Goal: Find contact information: Obtain details needed to contact an individual or organization

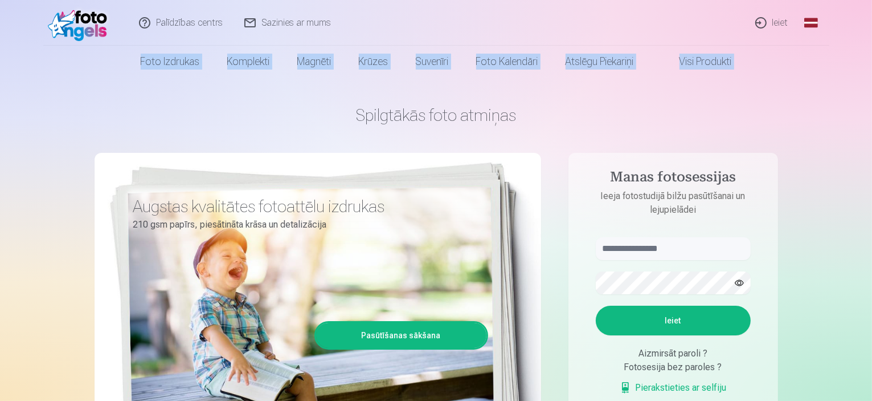
drag, startPoint x: 871, startPoint y: 29, endPoint x: 875, endPoint y: 57, distance: 28.1
click at [872, 57] on html "Palīdzības centrs Sazinies ar mums Ieiet Global Latvian (lv) Lithuanian (lt) Ru…" at bounding box center [436, 200] width 872 height 401
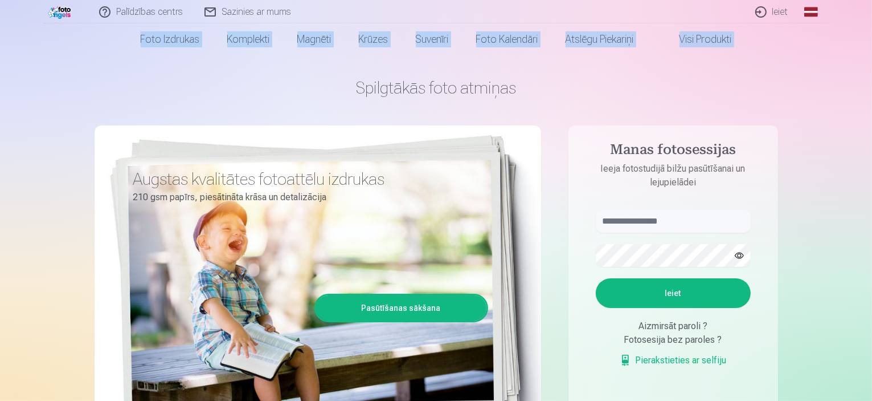
scroll to position [14, 0]
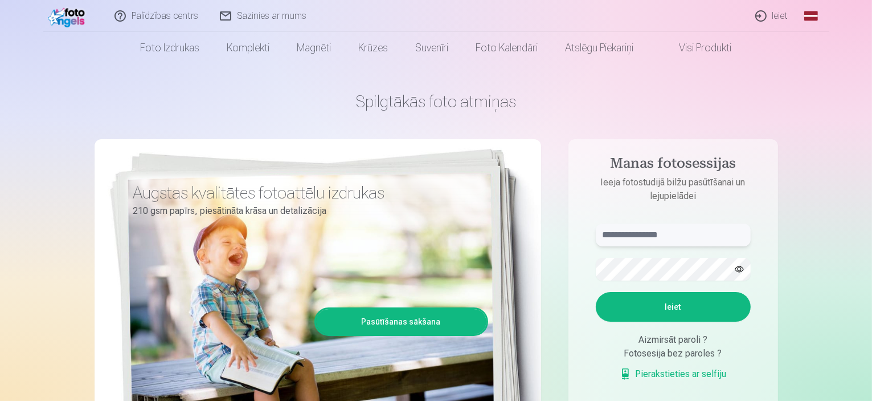
click at [636, 239] on input "text" at bounding box center [673, 234] width 155 height 23
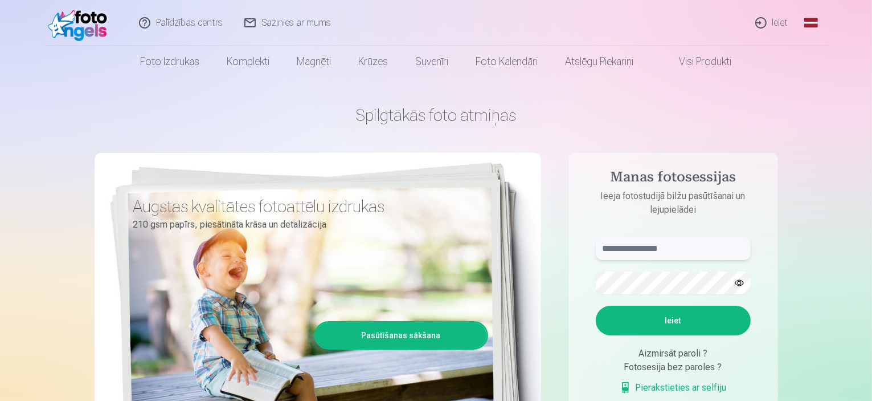
click at [620, 253] on input "text" at bounding box center [673, 248] width 155 height 23
type input "******"
click at [679, 321] on button "Ieiet" at bounding box center [673, 320] width 155 height 30
click at [725, 64] on link "Visi produkti" at bounding box center [697, 62] width 98 height 32
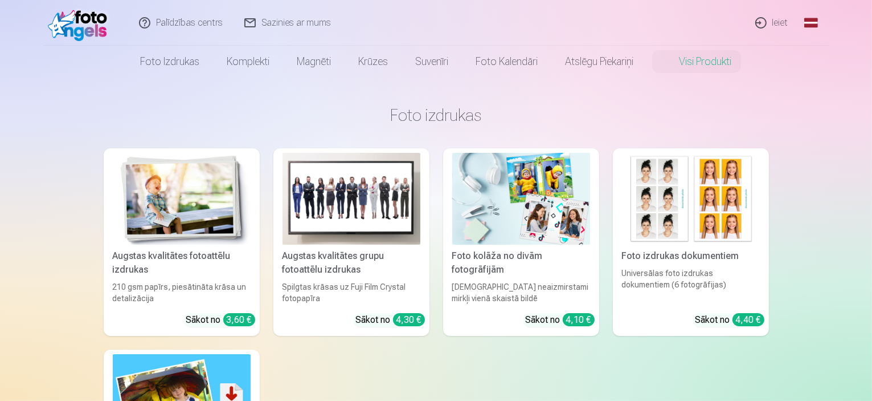
click at [776, 24] on link "Ieiet" at bounding box center [772, 23] width 55 height 46
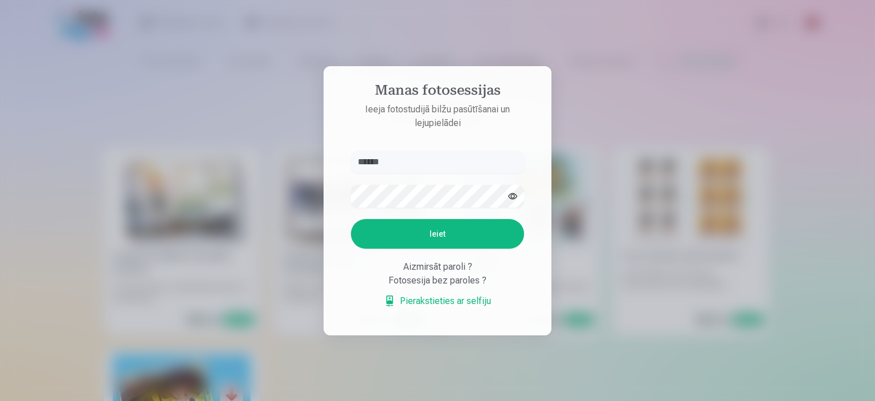
type input "******"
click at [452, 231] on button "Ieiet" at bounding box center [437, 234] width 173 height 30
click at [599, 99] on div at bounding box center [437, 200] width 875 height 401
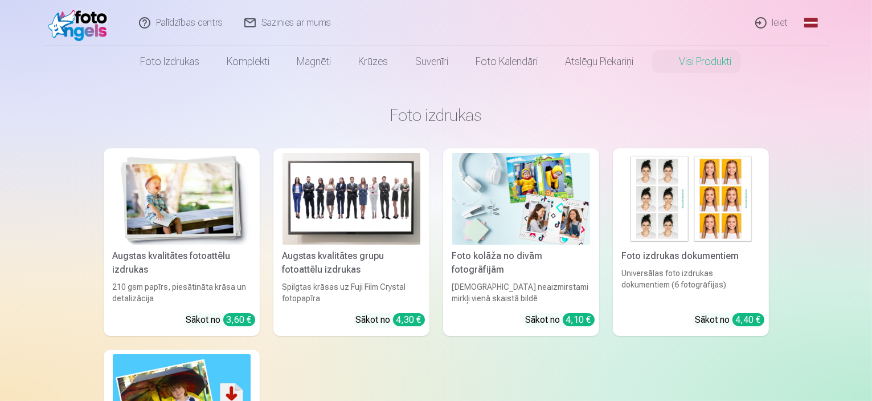
click at [782, 24] on link "Ieiet" at bounding box center [772, 23] width 55 height 46
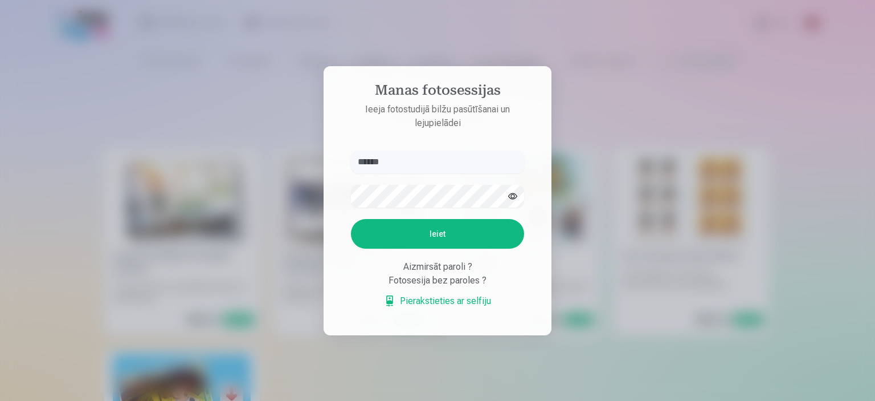
type input "******"
click at [439, 240] on button "Ieiet" at bounding box center [437, 234] width 173 height 30
click at [460, 273] on div "Aizmirsāt paroli ?" at bounding box center [437, 267] width 173 height 14
click at [452, 273] on div "Aizmirsāt paroli ?" at bounding box center [437, 267] width 173 height 14
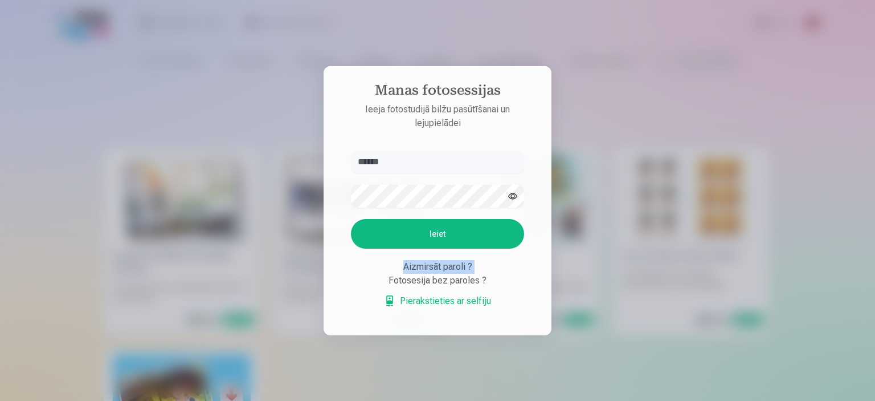
click at [452, 273] on div "Aizmirsāt paroli ?" at bounding box center [437, 267] width 173 height 14
click at [447, 311] on form "****** Kaut kas ir noticis nepareizi. Mēģiniet vēlreiz. Ieiet Aizmirsāt paroli …" at bounding box center [438, 234] width 196 height 169
click at [453, 300] on link "Pierakstieties ar selfiju" at bounding box center [437, 301] width 107 height 14
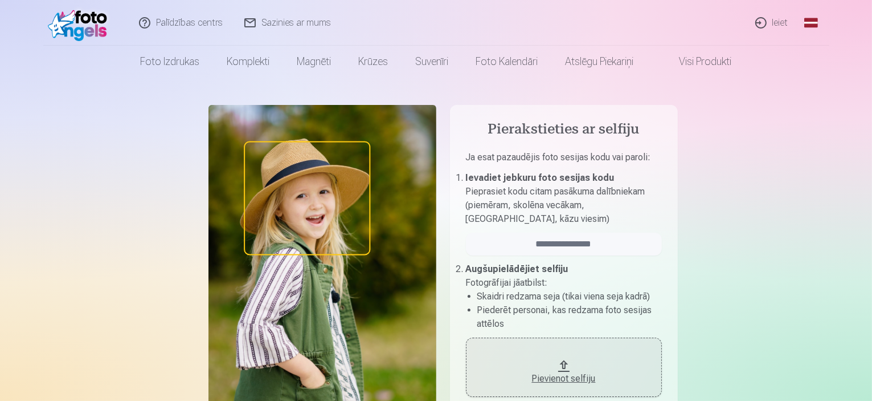
click at [193, 26] on link "Palīdzības centrs" at bounding box center [181, 23] width 105 height 46
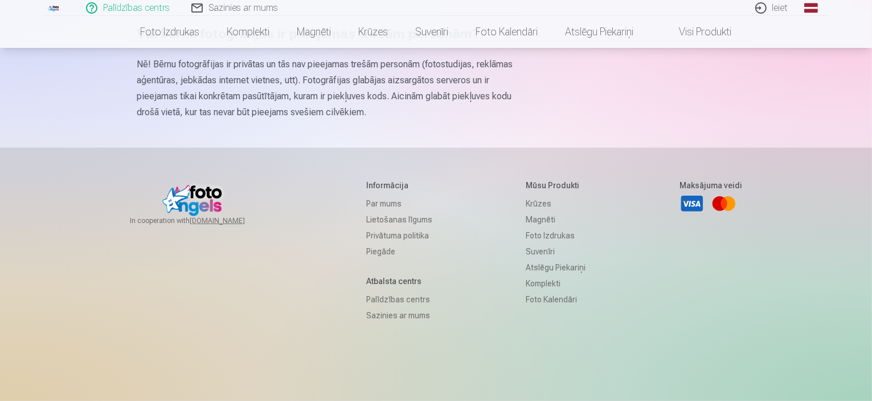
scroll to position [754, 0]
click at [399, 306] on link "Palīdzības centrs" at bounding box center [399, 298] width 66 height 16
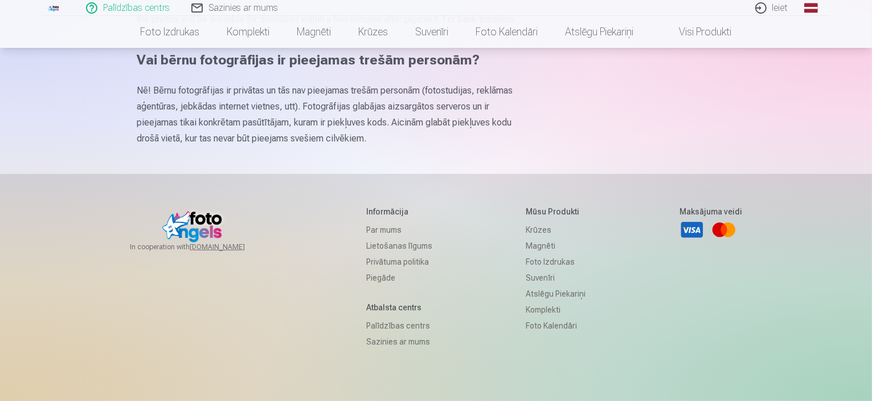
scroll to position [730, 0]
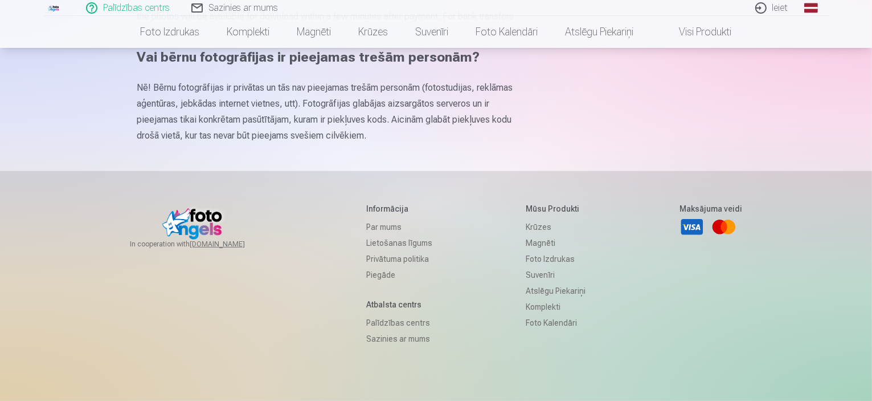
click at [408, 346] on link "Sazinies ar mums" at bounding box center [399, 338] width 66 height 16
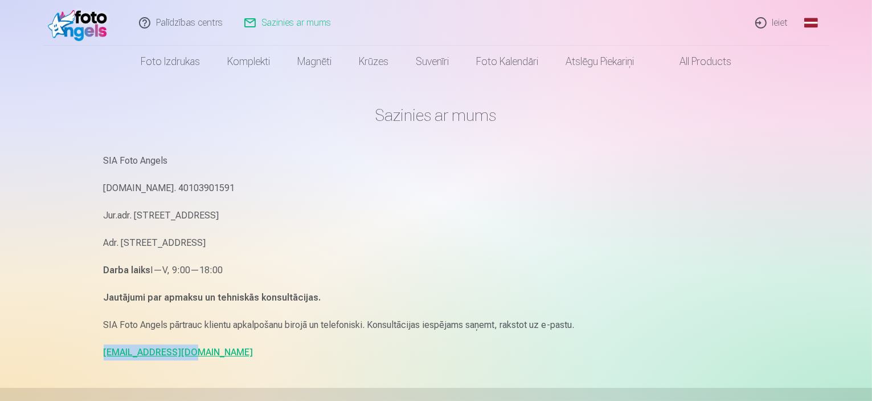
drag, startPoint x: 182, startPoint y: 353, endPoint x: 96, endPoint y: 349, distance: 85.5
click at [96, 349] on div "Sazinies ar mums SIA Foto Angels [DOMAIN_NAME]. 40103901591 Jur.adr. [STREET_AD…" at bounding box center [437, 350] width 684 height 701
copy link "[EMAIL_ADDRESS][DOMAIN_NAME]"
